Goal: Task Accomplishment & Management: Manage account settings

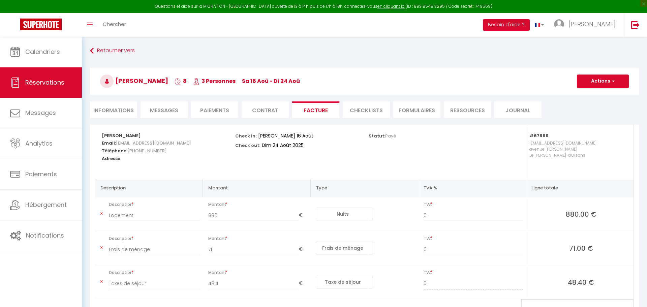
select select "cleaning"
select select "taxes"
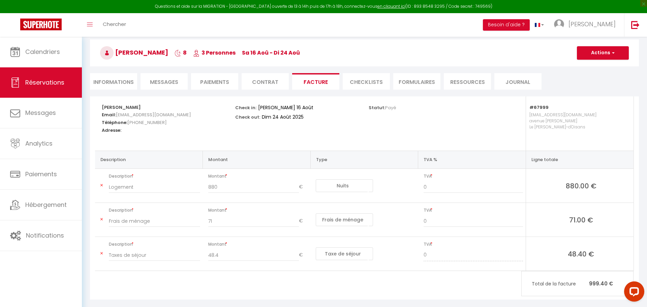
scroll to position [38, 0]
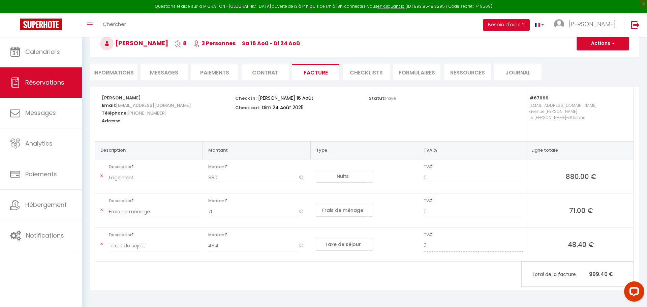
click at [608, 45] on button "Actions" at bounding box center [603, 43] width 52 height 13
click at [262, 112] on select "Dim 24 Août 2025" at bounding box center [288, 108] width 57 height 10
click at [254, 119] on div "Check in: Sam 16 Août 2025 Check out: Dim 24 Août 2025" at bounding box center [297, 103] width 125 height 32
click at [118, 97] on strong "Léa Korman" at bounding box center [121, 98] width 39 height 6
click at [119, 97] on strong "Léa Korman" at bounding box center [121, 98] width 39 height 6
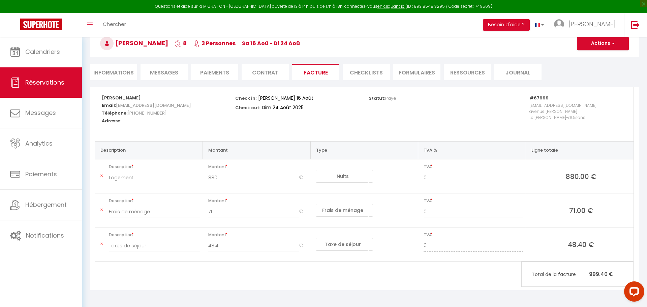
click at [120, 110] on span "xf65elnzkkpd8xaeyvlbfgakjqbp@reply.superhote.com" at bounding box center [153, 105] width 75 height 10
click at [130, 173] on input "Logement" at bounding box center [154, 178] width 91 height 12
drag, startPoint x: 121, startPoint y: 201, endPoint x: 125, endPoint y: 219, distance: 18.7
click at [121, 201] on span "Description" at bounding box center [154, 200] width 91 height 9
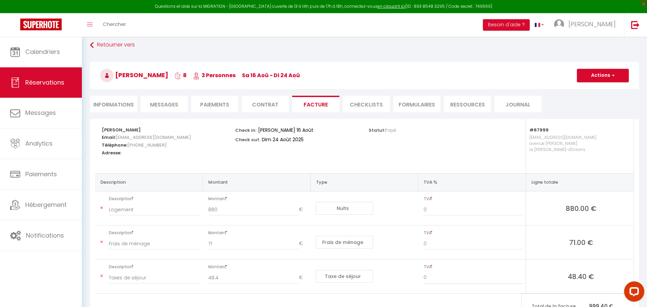
scroll to position [0, 0]
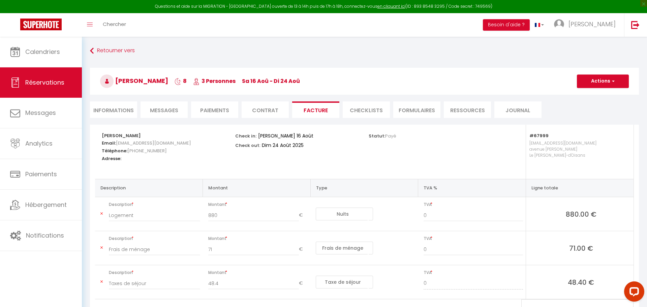
click at [157, 84] on h3 "Léa Korman 8 3 Personnes sa 16 Aoû - di 24 Aoû" at bounding box center [364, 81] width 549 height 27
click at [128, 85] on h3 "Léa Korman 8 3 Personnes sa 16 Aoû - di 24 Aoû" at bounding box center [364, 81] width 549 height 27
click at [142, 78] on span "Léa Korman" at bounding box center [134, 81] width 68 height 8
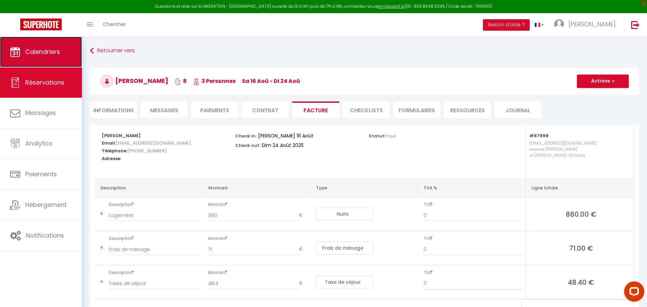
click at [53, 57] on link "Calendriers" at bounding box center [41, 52] width 82 height 30
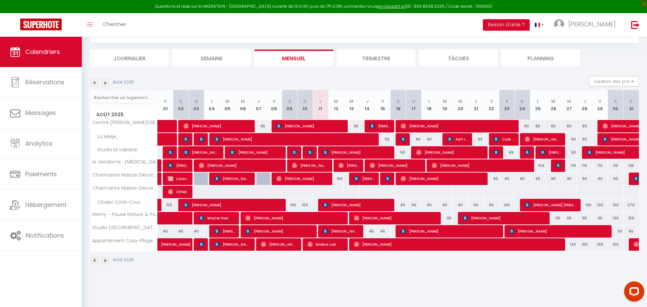
scroll to position [37, 0]
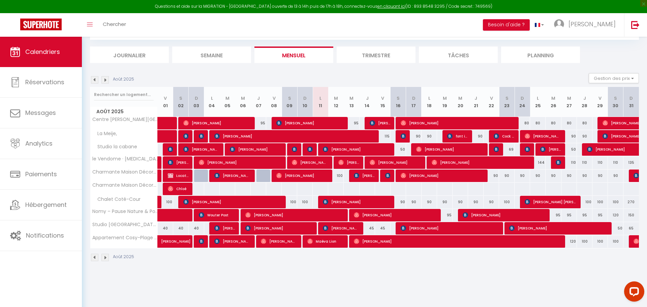
click at [542, 165] on div "144" at bounding box center [538, 162] width 16 height 12
type input "144"
type input "Lun 25 Août 2025"
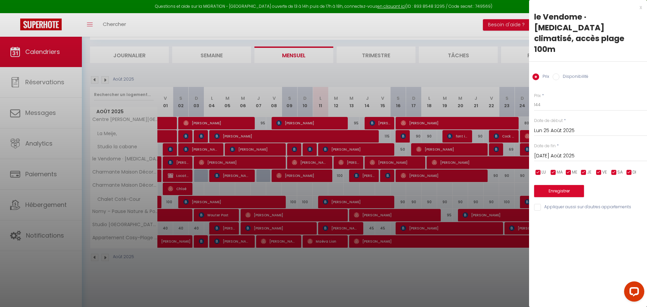
click at [563, 152] on input "Mar 26 Août 2025" at bounding box center [591, 156] width 113 height 9
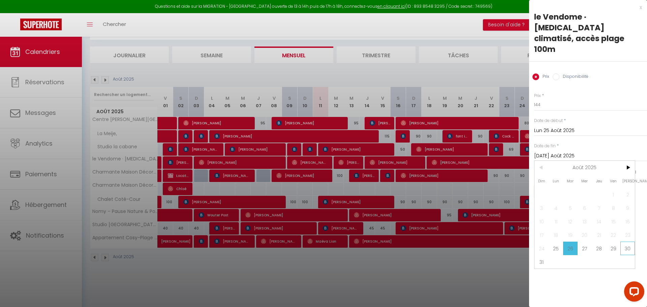
click at [630, 242] on span "30" at bounding box center [628, 248] width 15 height 13
type input "Sam 30 Août 2025"
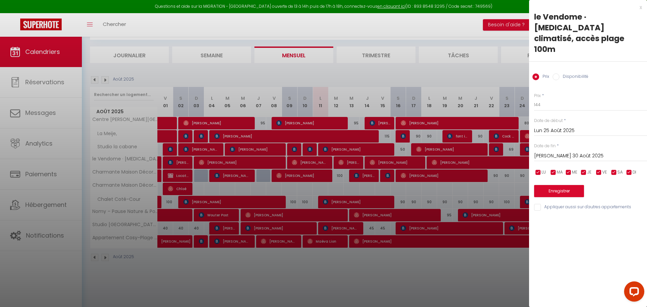
click at [570, 74] on label "Disponibilité" at bounding box center [574, 77] width 29 height 7
click at [560, 74] on input "Disponibilité" at bounding box center [556, 77] width 7 height 7
radio input "true"
radio input "false"
click at [554, 99] on select "Disponible Indisponible" at bounding box center [591, 105] width 113 height 13
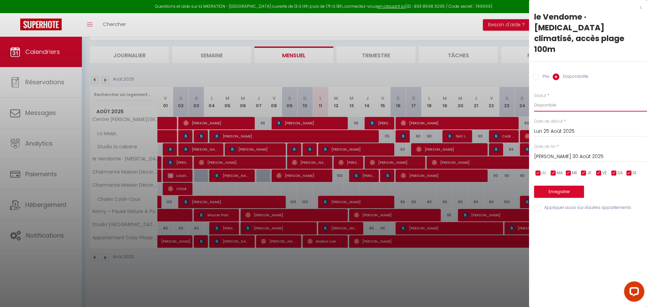
select select "0"
click at [535, 99] on select "Disponible Indisponible" at bounding box center [591, 105] width 113 height 13
click at [564, 186] on button "Enregistrer" at bounding box center [560, 192] width 50 height 12
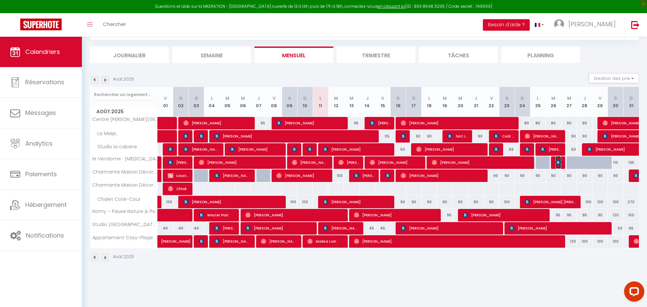
click at [559, 162] on img at bounding box center [558, 162] width 5 height 5
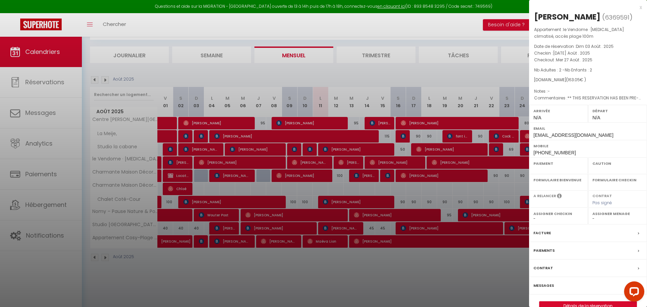
select select "OK"
select select "KO"
select select "0"
select select "1"
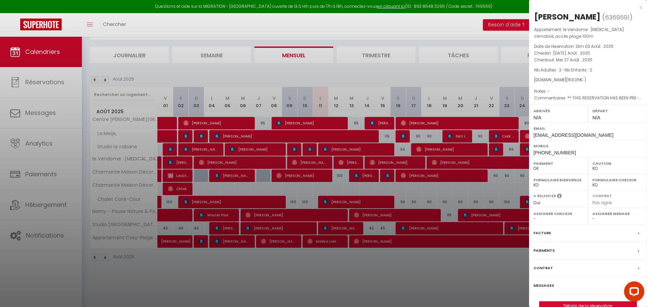
select select "34572"
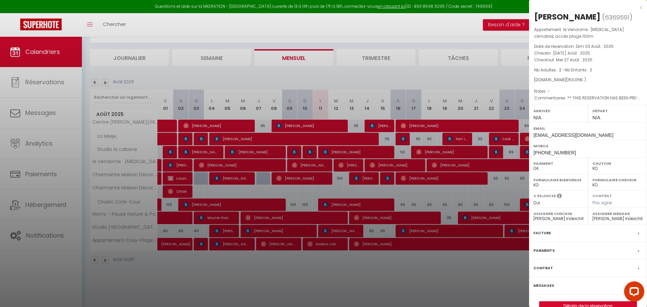
scroll to position [33, 0]
